Goal: Browse casually: Explore the website without a specific task or goal

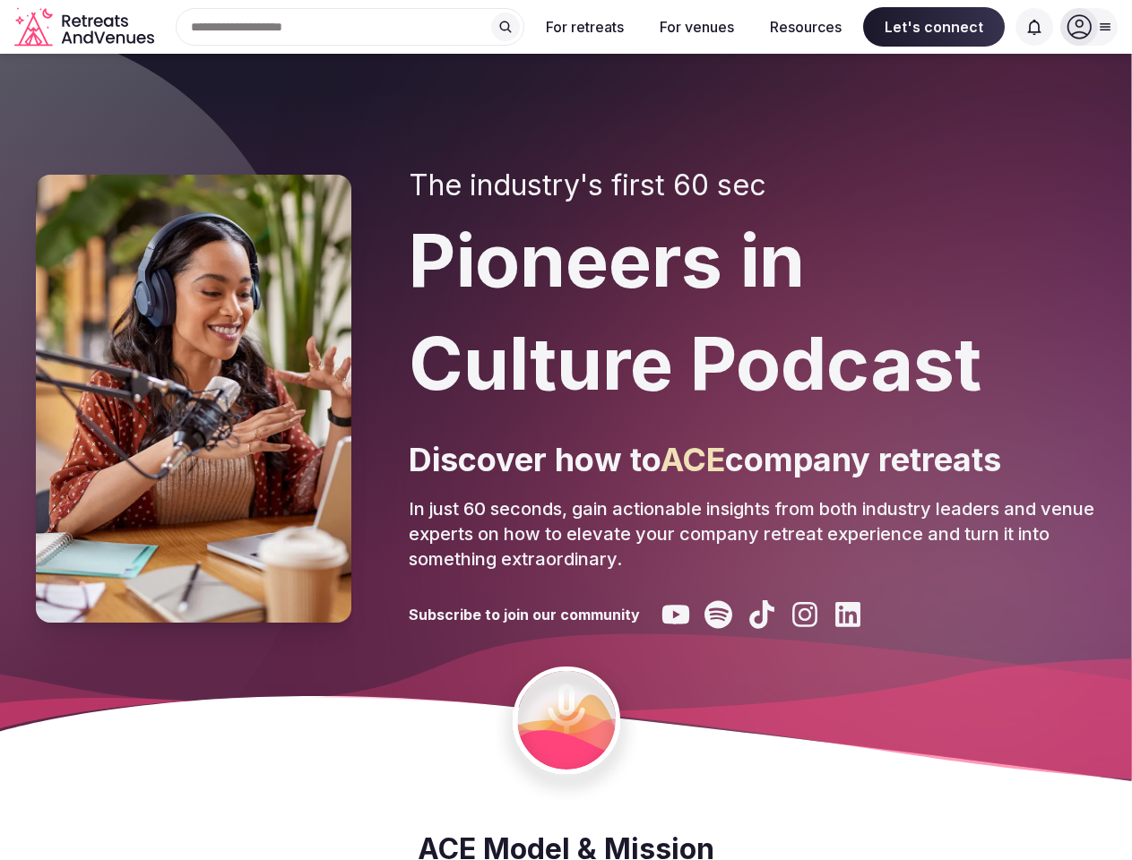
click at [565, 430] on div "The industry's first 60 sec Pioneers in Culture Podcast Discover how to ACE com…" at bounding box center [752, 398] width 687 height 461
click at [350, 27] on div "Search Popular Destinations [GEOGRAPHIC_DATA], [GEOGRAPHIC_DATA] [GEOGRAPHIC_DA…" at bounding box center [342, 27] width 363 height 38
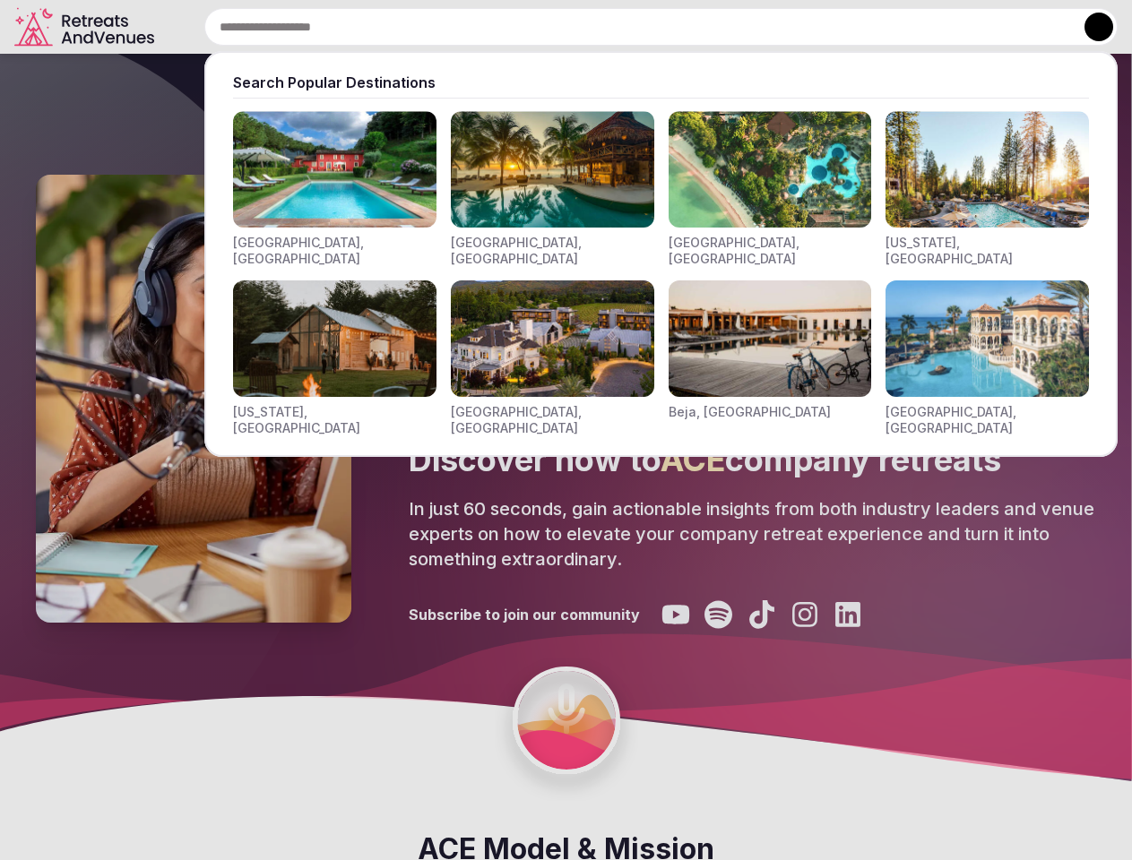
click at [505, 27] on input "text" at bounding box center [660, 27] width 913 height 38
click at [585, 27] on input "text" at bounding box center [660, 27] width 913 height 38
click at [696, 27] on input "text" at bounding box center [660, 27] width 913 height 38
click at [806, 27] on input "text" at bounding box center [660, 27] width 913 height 38
click at [934, 27] on input "text" at bounding box center [660, 27] width 913 height 38
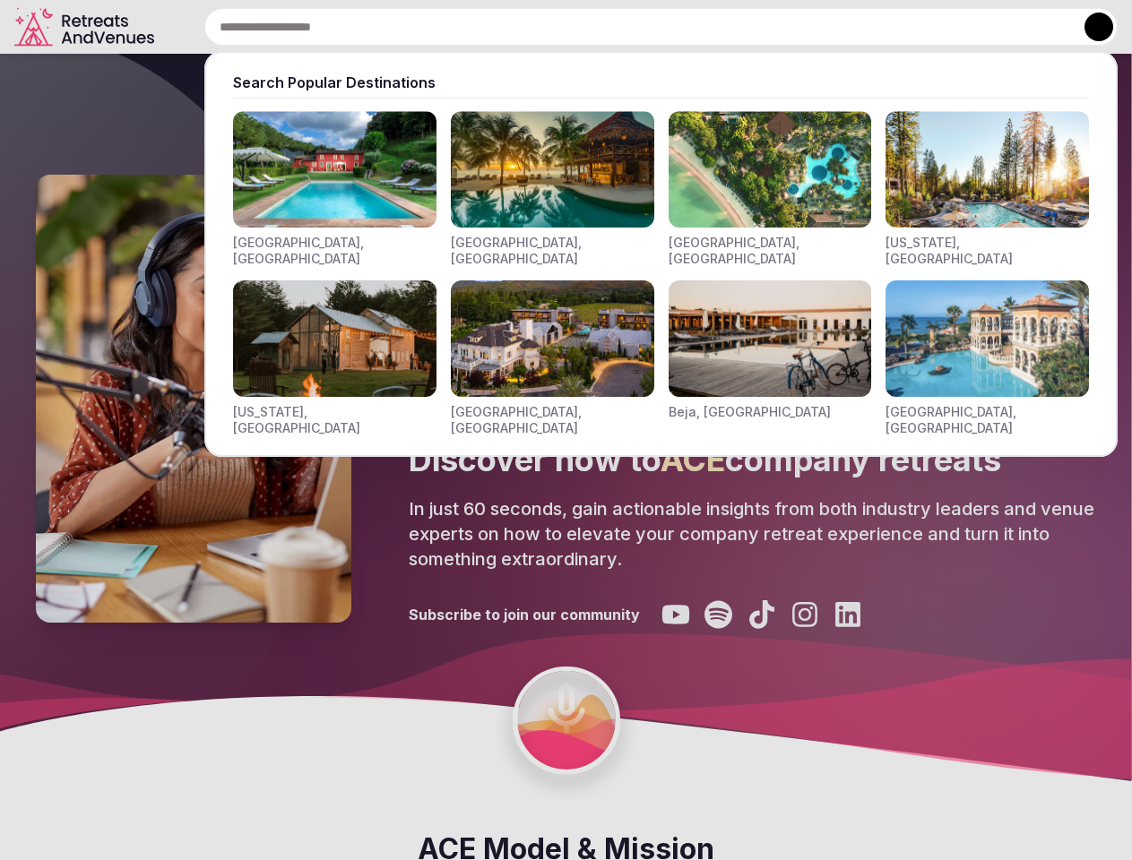
click at [1034, 27] on input "text" at bounding box center [660, 27] width 913 height 38
click at [1089, 27] on button at bounding box center [1098, 27] width 29 height 29
